Goal: Communication & Community: Answer question/provide support

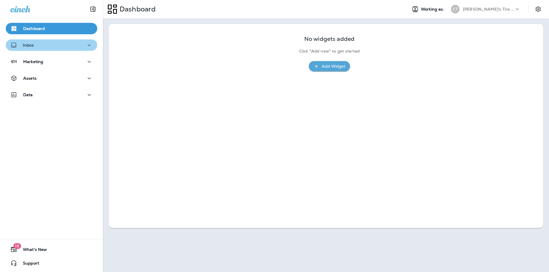
click at [51, 44] on div "Inbox" at bounding box center [51, 45] width 82 height 7
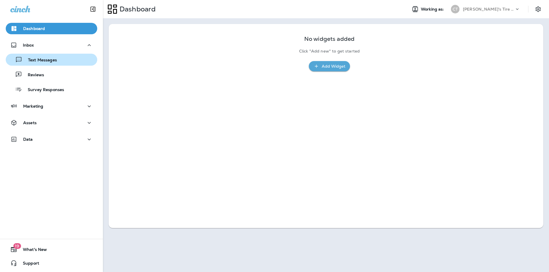
click at [45, 61] on p "Text Messages" at bounding box center [39, 60] width 35 height 5
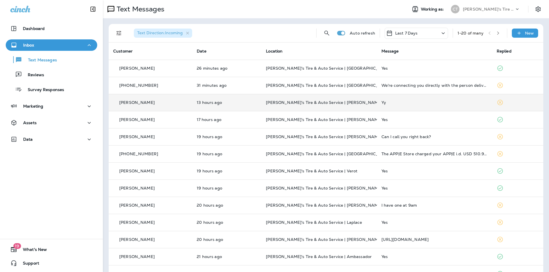
click at [288, 100] on td "[PERSON_NAME]'s Tire & Auto Service | [PERSON_NAME]" at bounding box center [318, 102] width 115 height 17
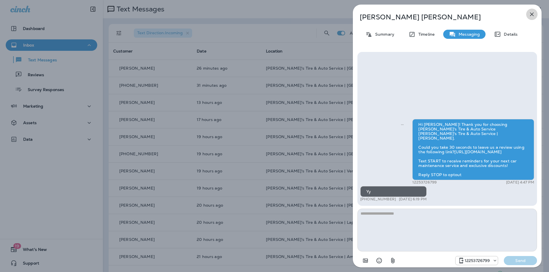
click at [288, 14] on icon "button" at bounding box center [532, 15] width 4 height 4
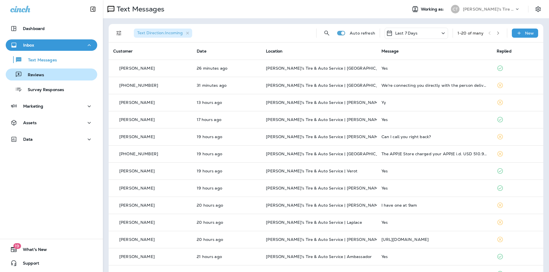
click at [35, 77] on p "Reviews" at bounding box center [33, 75] width 22 height 5
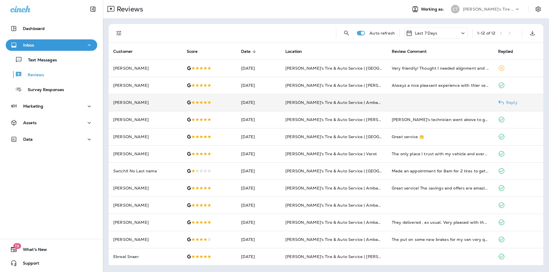
click at [288, 102] on p "Reply" at bounding box center [511, 102] width 14 height 5
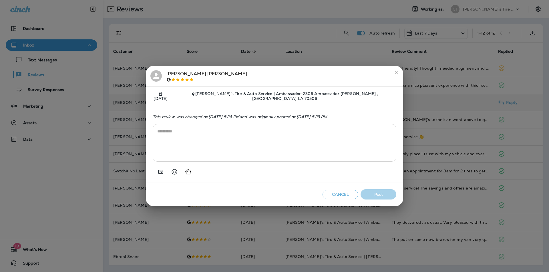
click at [187, 172] on icon "Generate AI response" at bounding box center [188, 172] width 6 height 5
type textarea "**********"
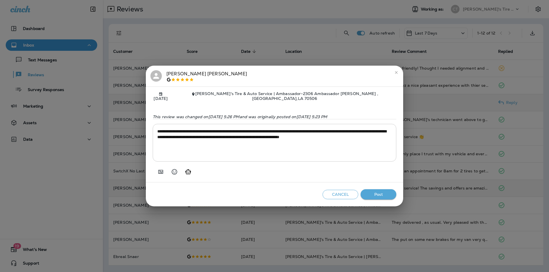
drag, startPoint x: 380, startPoint y: 194, endPoint x: 352, endPoint y: 193, distance: 27.8
click at [288, 195] on button "Post" at bounding box center [378, 195] width 36 height 11
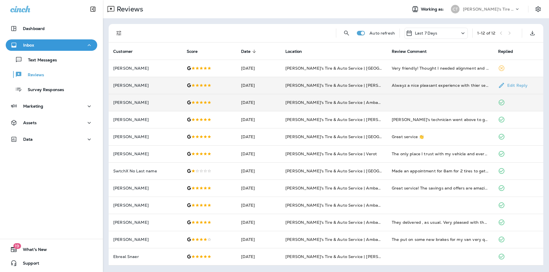
click at [288, 86] on p "Edit Reply" at bounding box center [516, 85] width 23 height 5
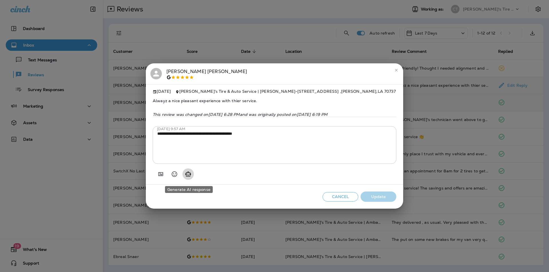
click at [188, 176] on icon "Generate AI response" at bounding box center [188, 174] width 7 height 7
type textarea "**********"
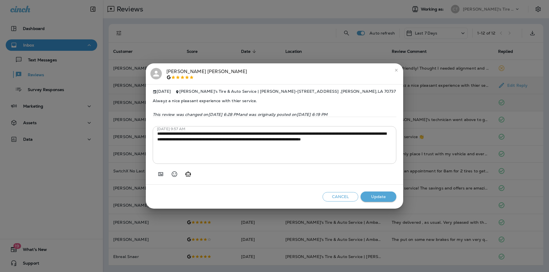
click at [288, 199] on button "Update" at bounding box center [378, 197] width 36 height 11
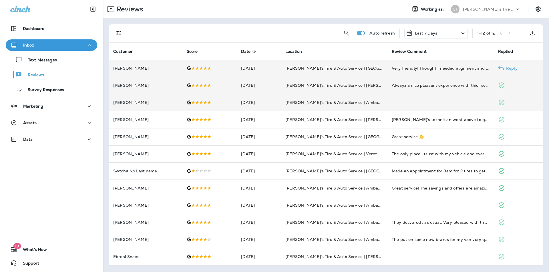
click at [288, 69] on p "Reply" at bounding box center [511, 68] width 14 height 5
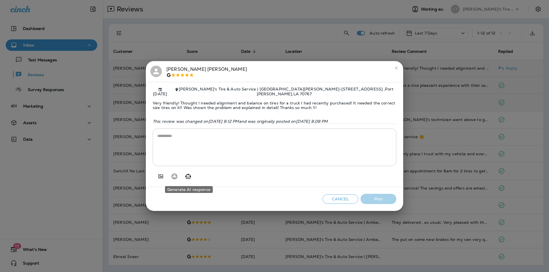
click at [189, 178] on icon "Generate AI response" at bounding box center [188, 176] width 6 height 5
type textarea "**********"
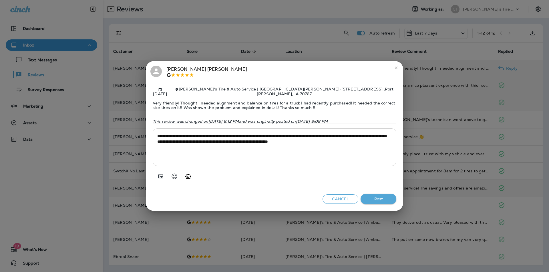
click at [288, 197] on button "Post" at bounding box center [378, 199] width 36 height 11
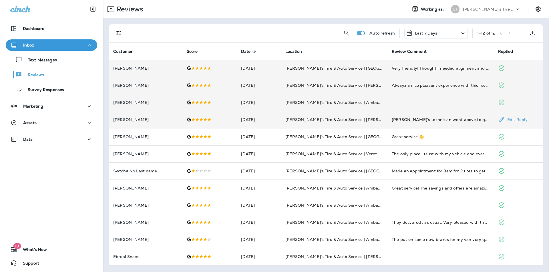
click at [288, 119] on p "Edit Reply" at bounding box center [516, 119] width 23 height 5
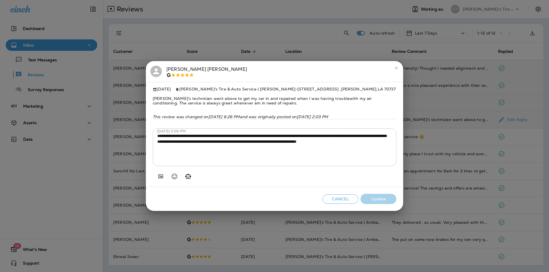
click at [288, 67] on icon "close" at bounding box center [396, 68] width 3 height 3
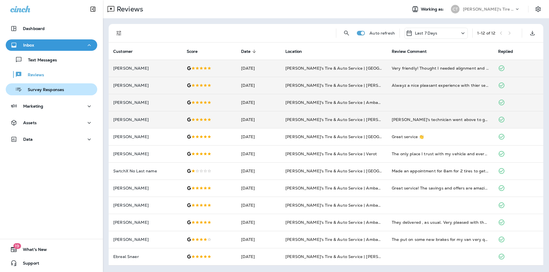
click at [45, 89] on p "Survey Responses" at bounding box center [43, 89] width 42 height 5
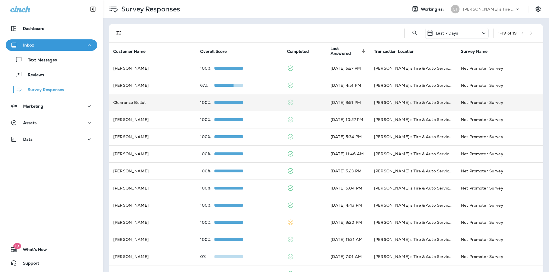
click at [253, 101] on div "100%" at bounding box center [239, 102] width 78 height 5
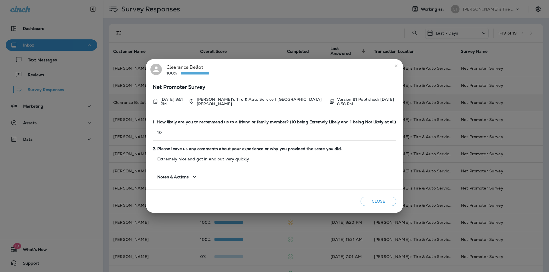
click at [288, 65] on icon "close" at bounding box center [396, 66] width 5 height 5
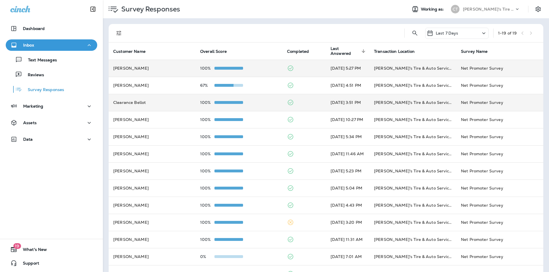
click at [256, 67] on div "100%" at bounding box center [239, 68] width 78 height 5
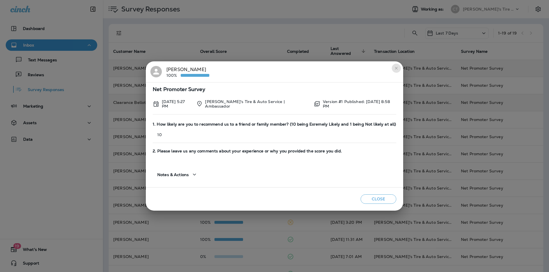
click at [288, 68] on icon "close" at bounding box center [396, 68] width 5 height 5
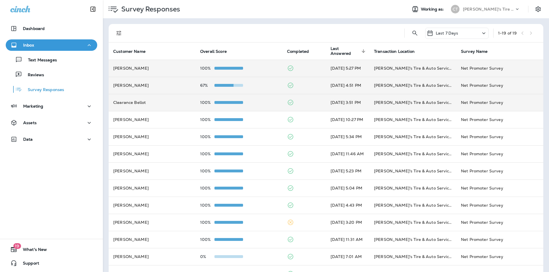
click at [256, 84] on div "67%" at bounding box center [239, 85] width 78 height 5
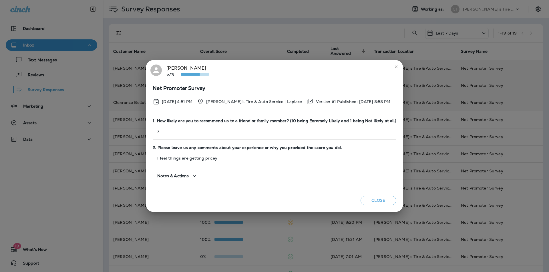
click at [288, 66] on icon "close" at bounding box center [396, 67] width 5 height 5
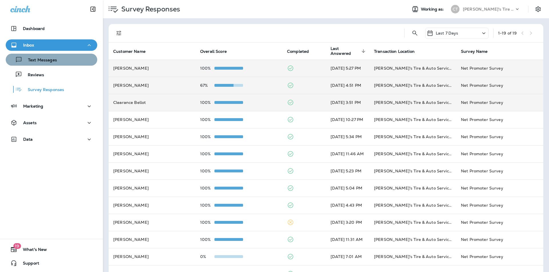
click at [55, 59] on p "Text Messages" at bounding box center [39, 60] width 35 height 5
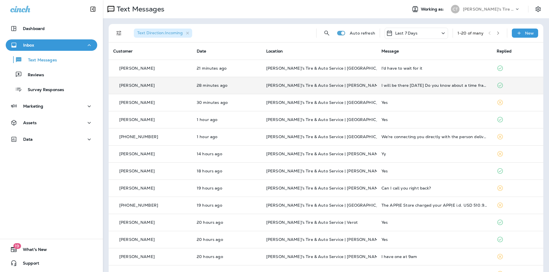
click at [288, 83] on td "I will be there [DATE] Do you know about a time frame it would take?" at bounding box center [434, 85] width 115 height 17
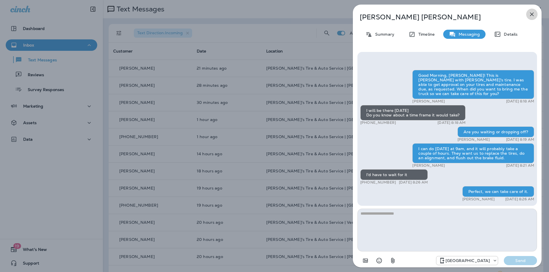
click at [288, 14] on icon "button" at bounding box center [532, 15] width 4 height 4
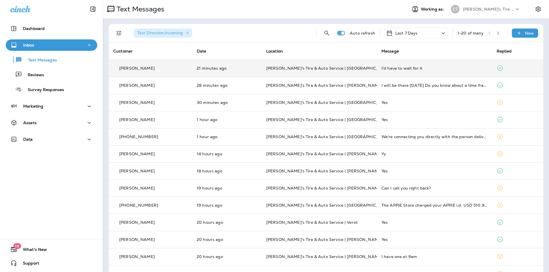
click at [288, 66] on div "I'd have to wait for it" at bounding box center [434, 68] width 106 height 5
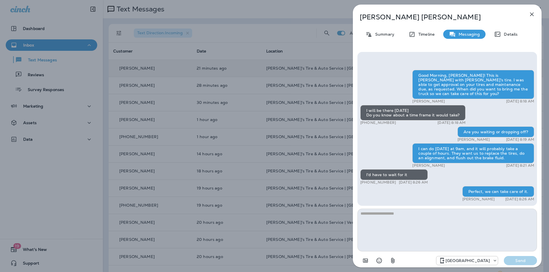
click at [288, 13] on icon "button" at bounding box center [531, 14] width 7 height 7
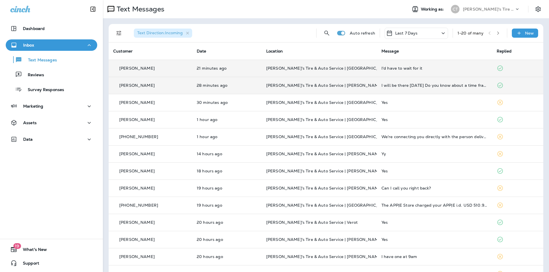
click at [288, 87] on p "[PERSON_NAME]'s Tire & Auto Service | [PERSON_NAME]" at bounding box center [319, 85] width 106 height 5
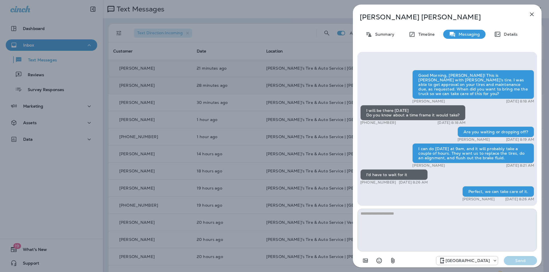
click at [288, 13] on icon "button" at bounding box center [531, 14] width 7 height 7
